Goal: Transaction & Acquisition: Subscribe to service/newsletter

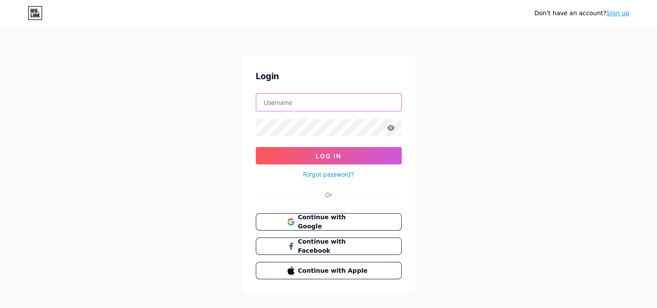
type input "[EMAIL_ADDRESS][DOMAIN_NAME]"
click at [616, 15] on link "Sign up" at bounding box center [617, 13] width 23 height 7
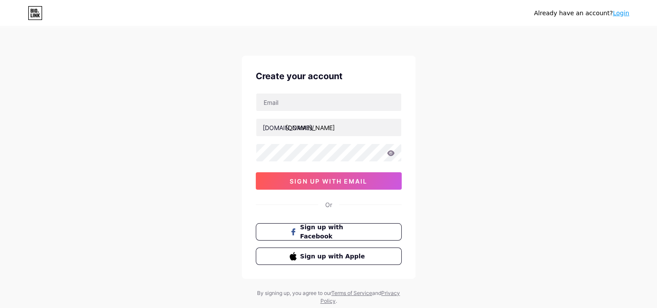
type input "[EMAIL_ADDRESS][DOMAIN_NAME]"
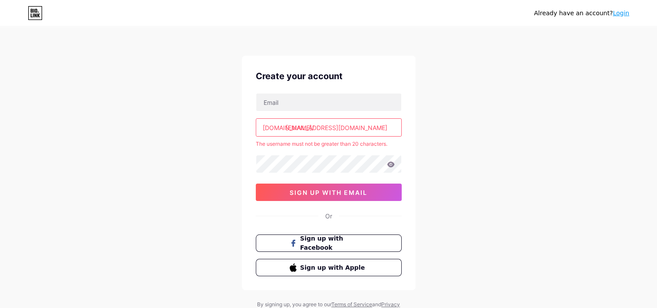
drag, startPoint x: 364, startPoint y: 130, endPoint x: 240, endPoint y: 142, distance: 124.8
click at [240, 142] on div "Already have an account? Login Create your account [DOMAIN_NAME]/ [EMAIL_ADDRES…" at bounding box center [328, 172] width 657 height 344
click at [368, 104] on input "text" at bounding box center [328, 101] width 145 height 17
click at [360, 97] on input "text" at bounding box center [328, 101] width 145 height 17
type input "[EMAIL_ADDRESS][DOMAIN_NAME]"
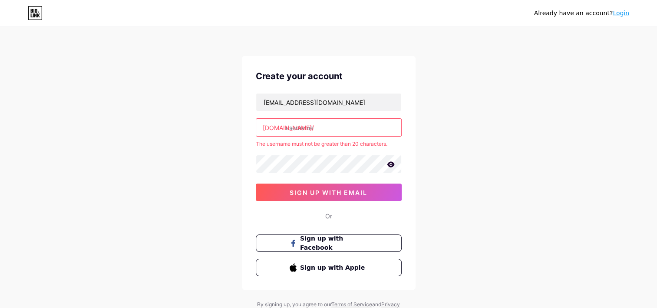
click at [357, 124] on input "text" at bounding box center [328, 127] width 145 height 17
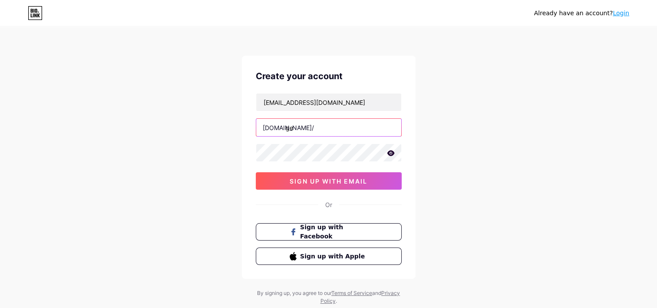
type input "g"
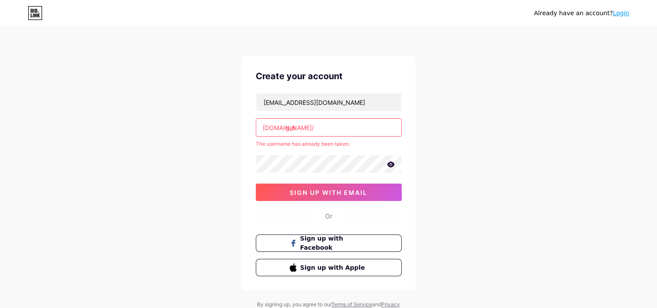
click at [357, 124] on input "get" at bounding box center [328, 127] width 145 height 17
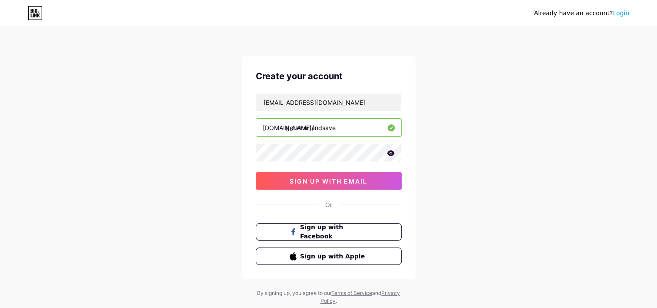
type input "getsmartandsave"
click at [390, 151] on icon at bounding box center [390, 153] width 7 height 6
click at [232, 164] on div "Already have an account? Login Create your account [EMAIL_ADDRESS][DOMAIN_NAME]…" at bounding box center [328, 166] width 657 height 332
click at [257, 180] on button "sign up with email" at bounding box center [329, 180] width 146 height 17
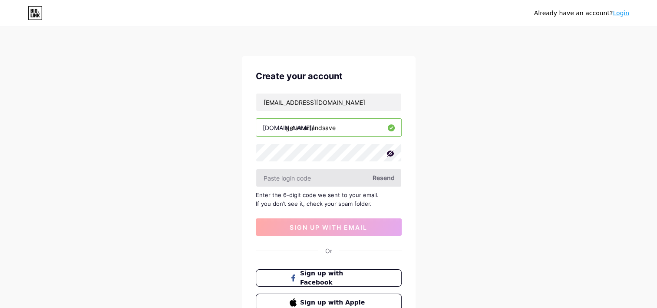
click at [313, 179] on input "text" at bounding box center [328, 177] width 145 height 17
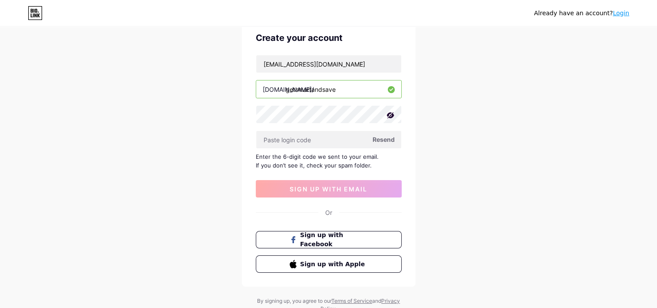
scroll to position [39, 0]
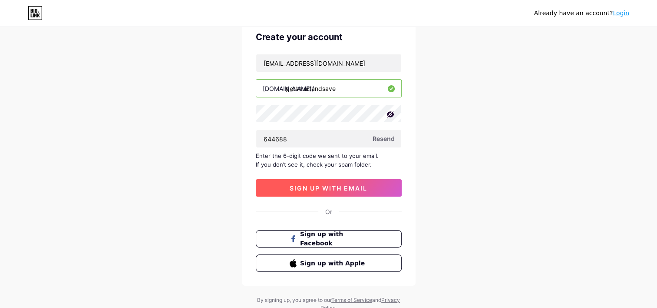
click at [327, 189] on span "sign up with email" at bounding box center [329, 187] width 78 height 7
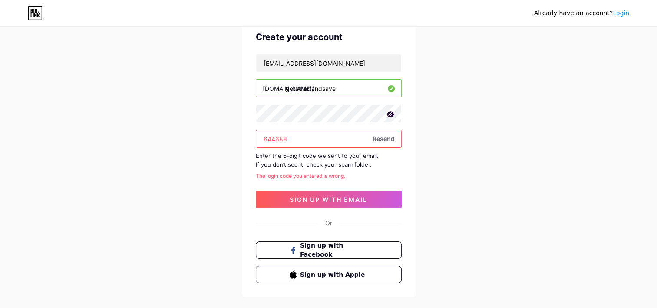
click at [282, 137] on input "644688" at bounding box center [328, 138] width 145 height 17
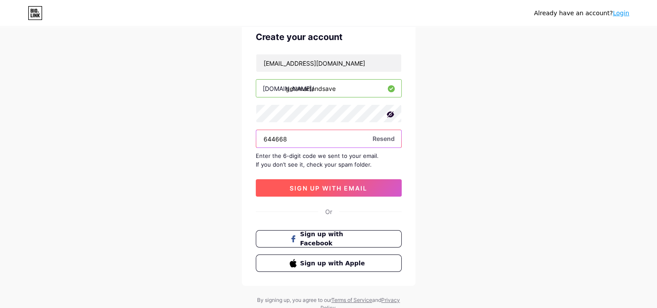
type input "644668"
click at [337, 184] on span "sign up with email" at bounding box center [329, 187] width 78 height 7
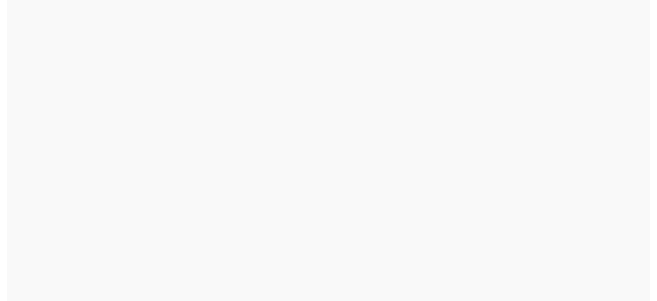
scroll to position [0, 0]
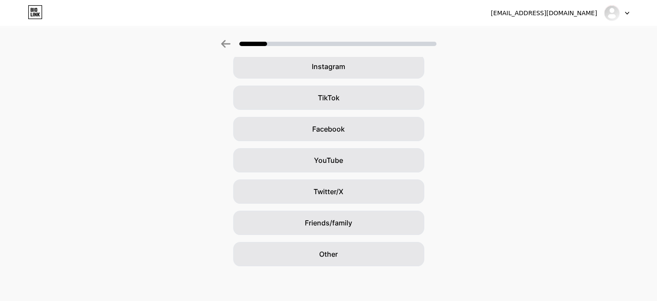
scroll to position [0, 7]
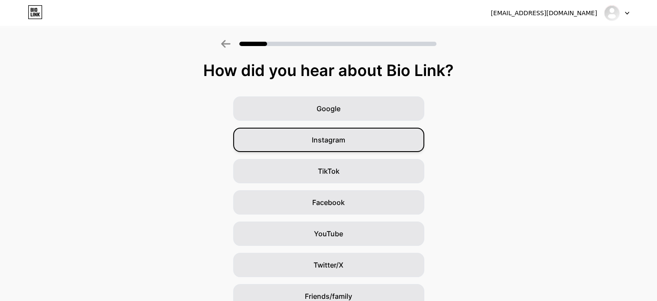
click at [332, 142] on span "Instagram" at bounding box center [328, 140] width 33 height 10
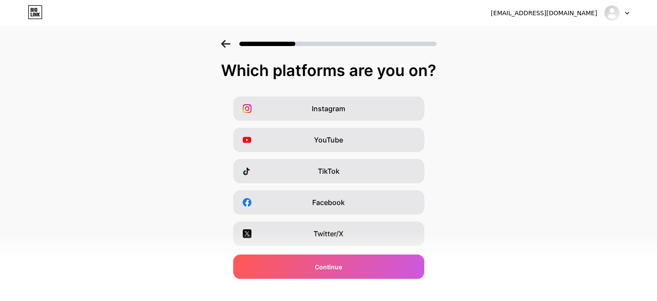
scroll to position [0, 0]
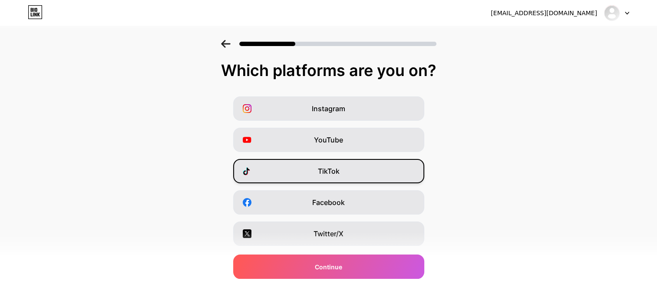
click at [362, 179] on div "TikTok" at bounding box center [328, 171] width 191 height 24
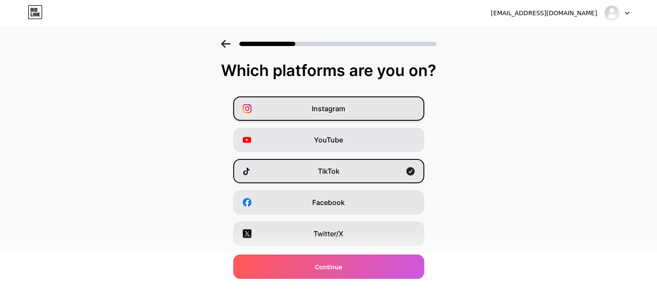
click at [370, 109] on div "Instagram" at bounding box center [328, 108] width 191 height 24
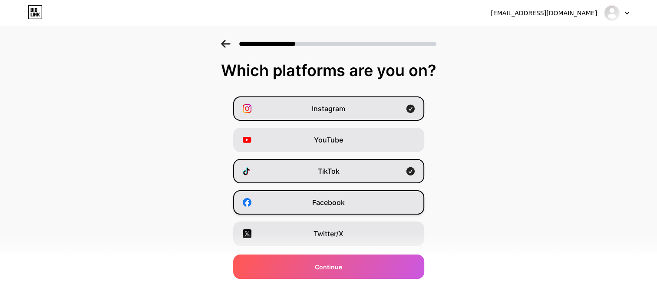
click at [360, 203] on div "Facebook" at bounding box center [328, 202] width 191 height 24
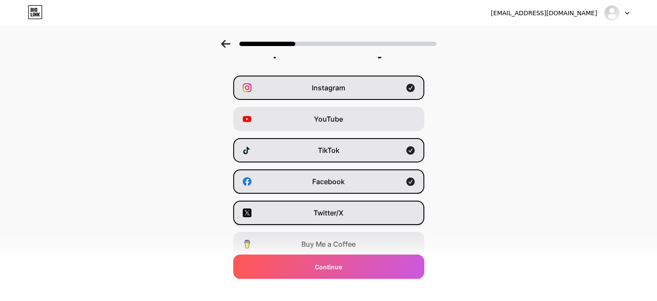
scroll to position [26, 0]
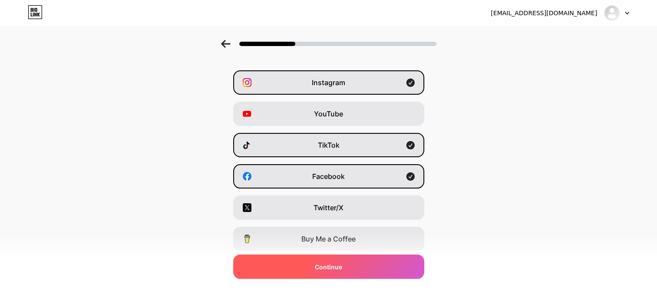
click at [340, 276] on div "Continue" at bounding box center [328, 267] width 191 height 24
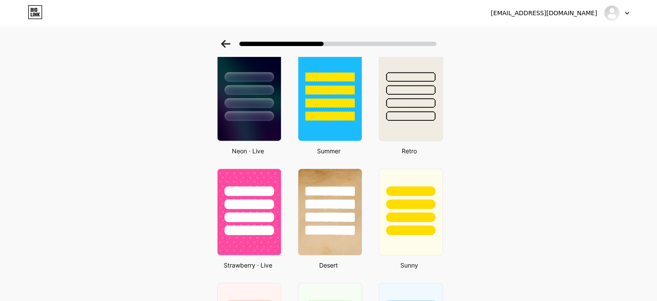
scroll to position [349, 0]
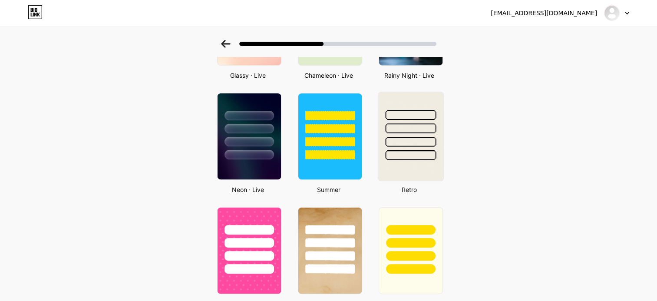
click at [402, 173] on img at bounding box center [410, 136] width 65 height 89
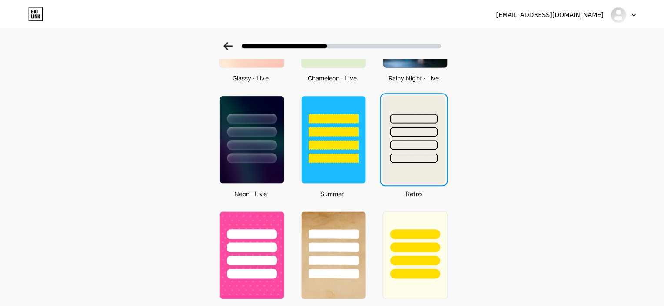
scroll to position [0, 0]
